Goal: Navigation & Orientation: Find specific page/section

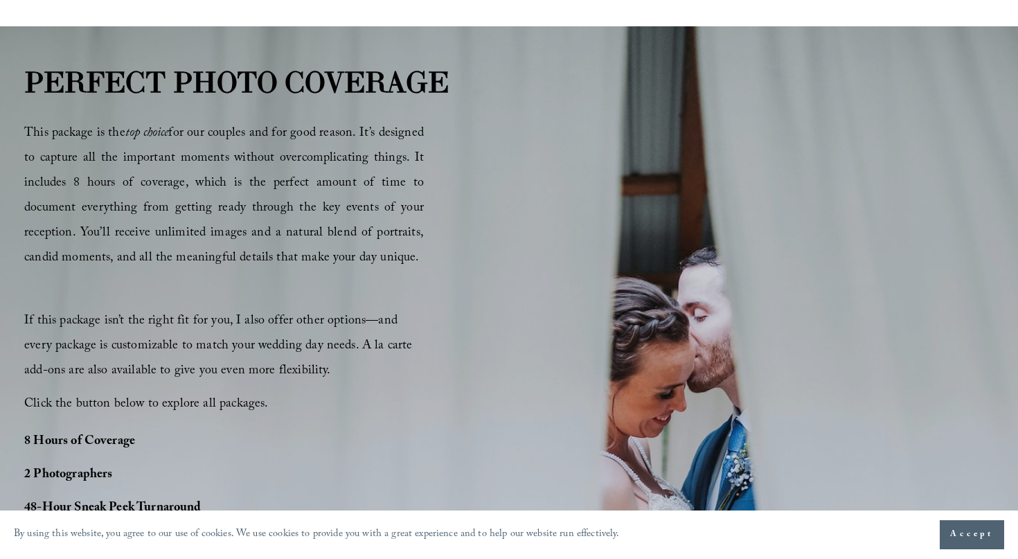
scroll to position [952, 0]
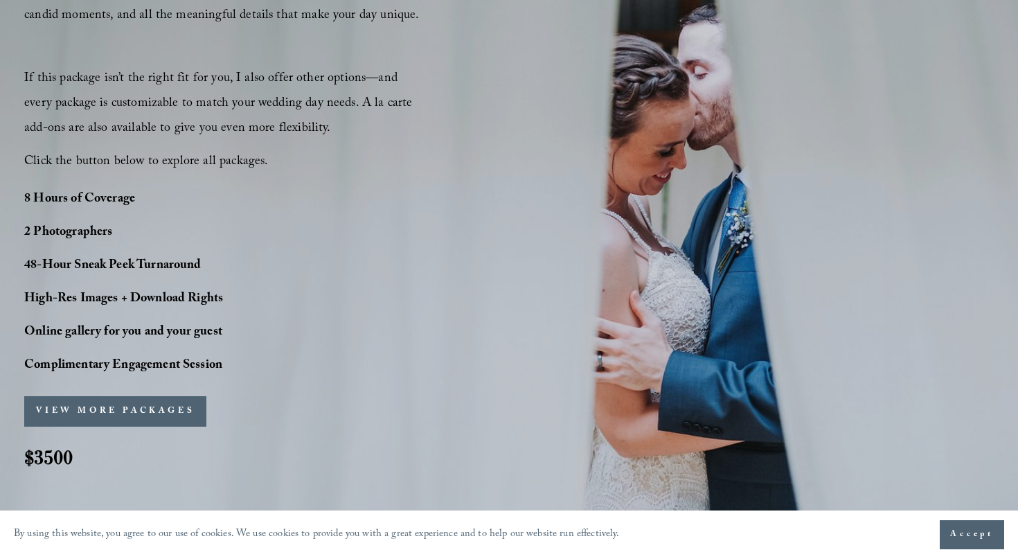
click at [151, 404] on button "VIEW MORE PACKAGES" at bounding box center [115, 411] width 182 height 30
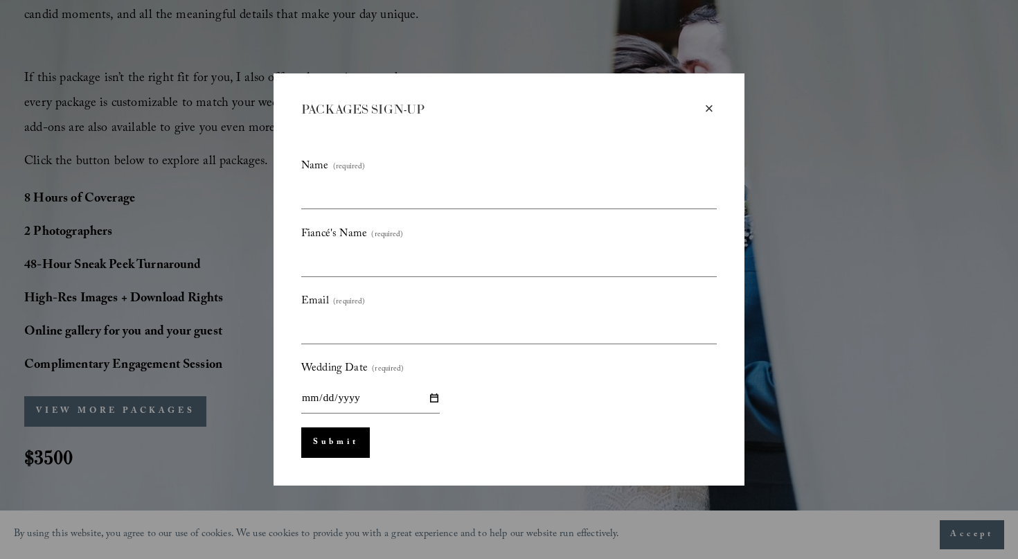
click at [187, 301] on div "× PACKAGES SIGN-UP Name (required) Fiancé's Name (required) Email (required) We…" at bounding box center [509, 279] width 1018 height 559
click at [736, 102] on div "× PACKAGES SIGN-UP Name (required) Fiancé's Name (required) Email (required) We…" at bounding box center [509, 279] width 471 height 412
click at [720, 104] on div "× PACKAGES SIGN-UP Name (required) Fiancé's Name (required) Email (required) We…" at bounding box center [509, 279] width 471 height 412
click at [711, 107] on div "×" at bounding box center [709, 108] width 15 height 15
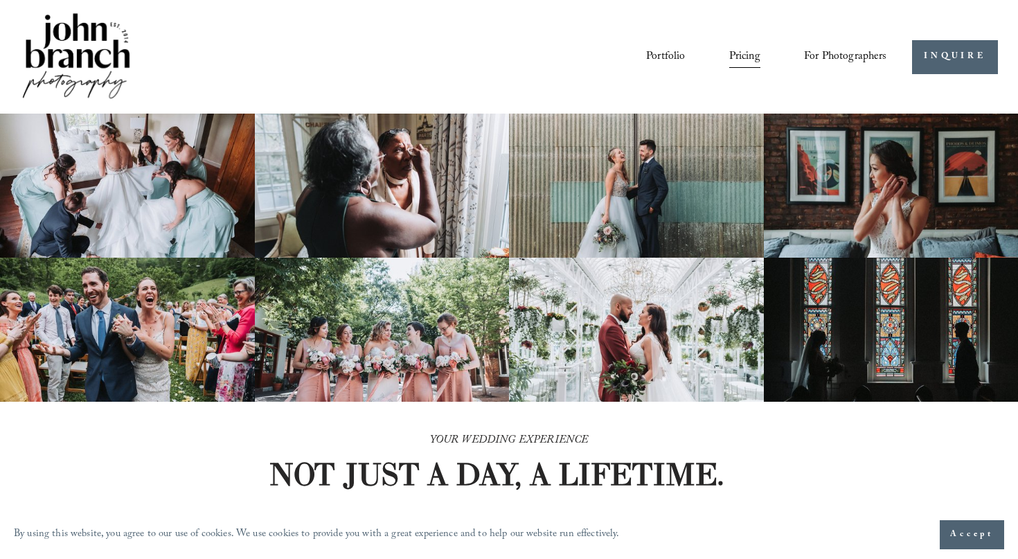
scroll to position [0, 0]
click at [673, 57] on link "Portfolio" at bounding box center [665, 57] width 39 height 24
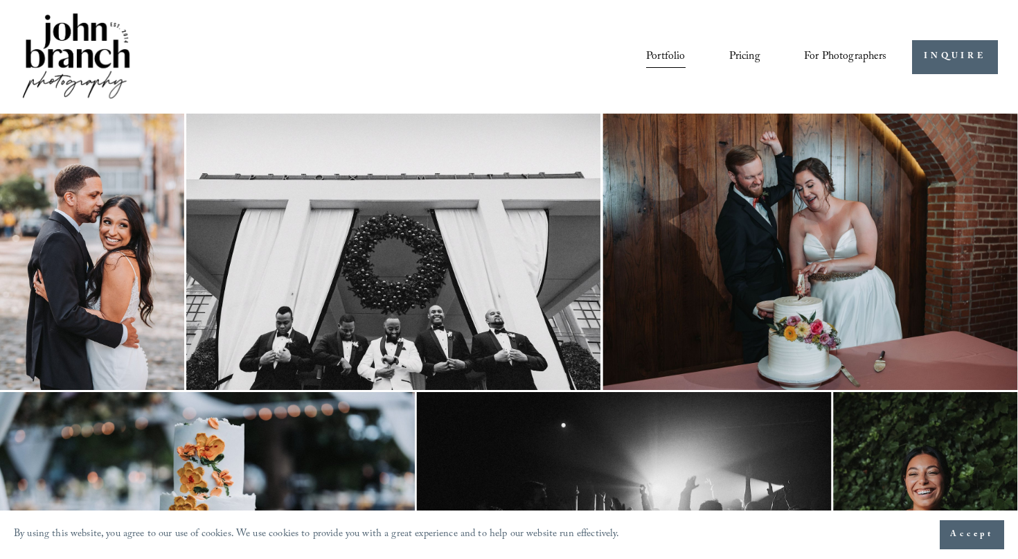
click at [845, 55] on span "For Photographers" at bounding box center [845, 56] width 83 height 21
click at [0, 0] on span "Presets" at bounding box center [0, 0] width 0 height 0
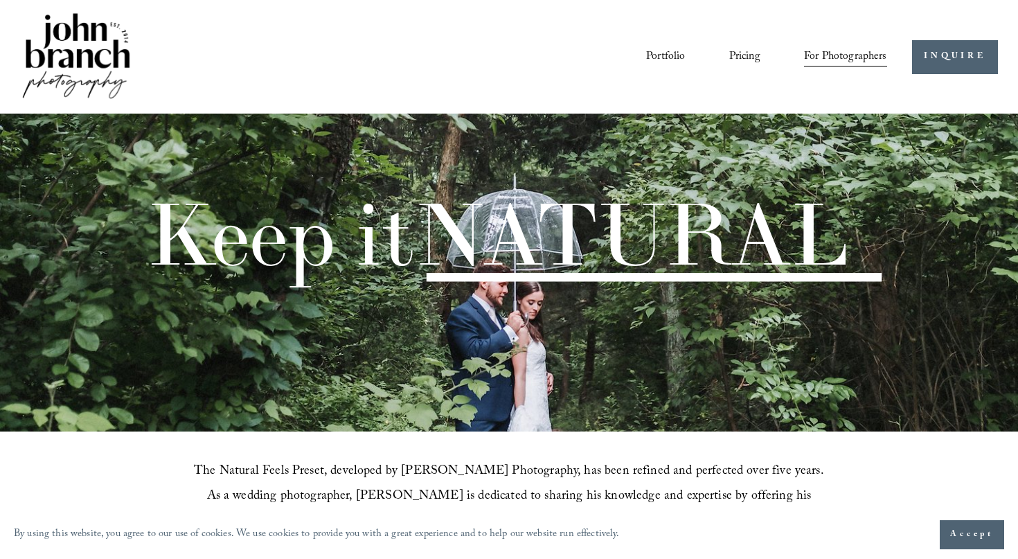
click at [658, 55] on link "Portfolio" at bounding box center [665, 57] width 39 height 24
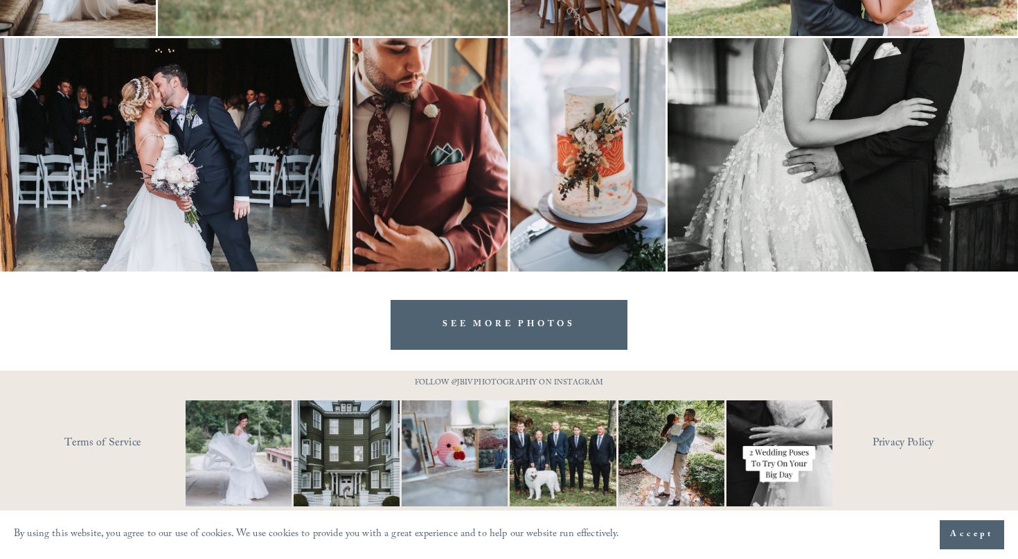
scroll to position [3973, 0]
